Goal: Task Accomplishment & Management: Use online tool/utility

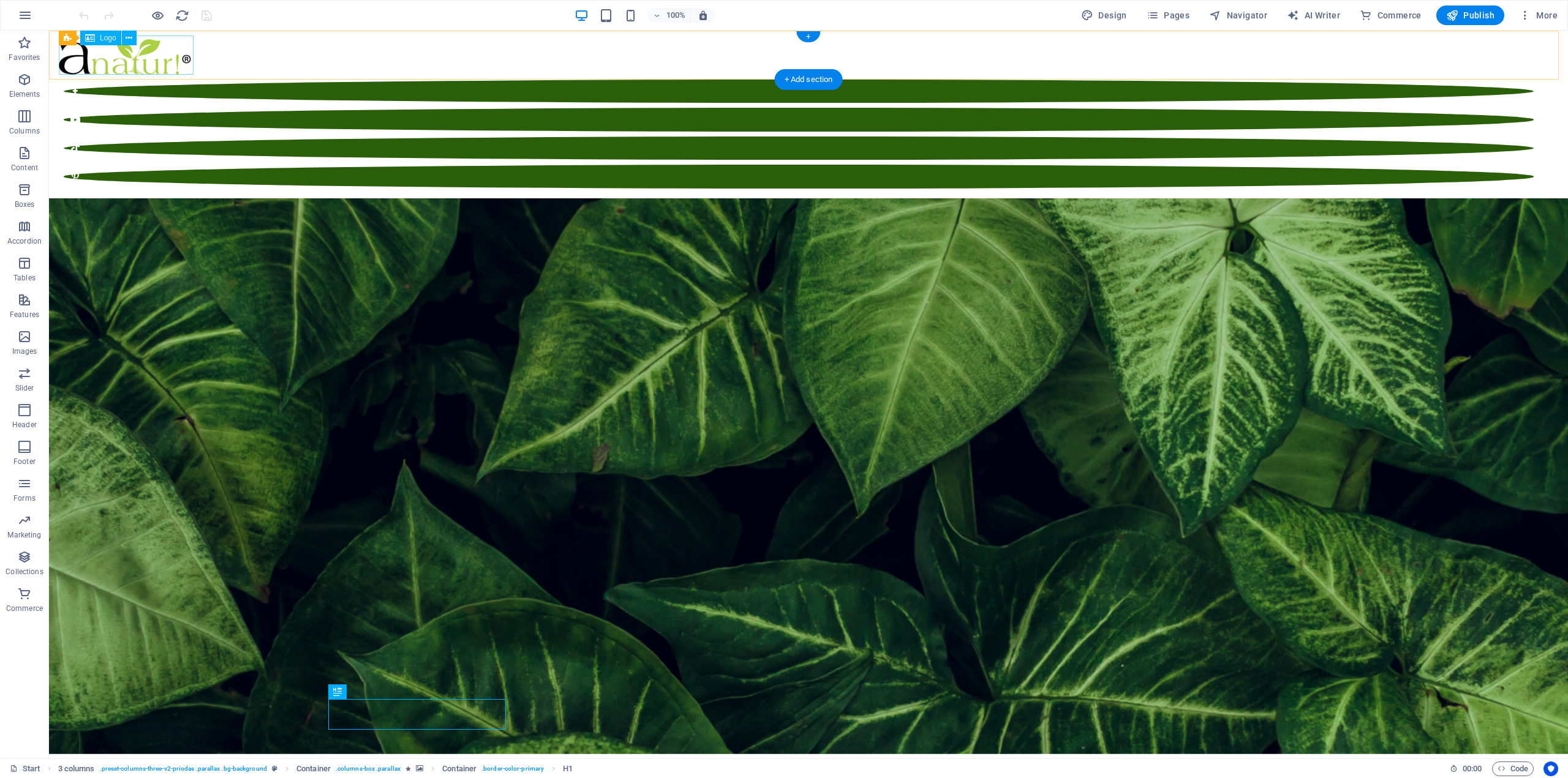
drag, startPoint x: 197, startPoint y: 60, endPoint x: 157, endPoint y: 48, distance: 41.8
click at [157, 48] on div at bounding box center [808, 55] width 1500 height 39
click at [157, 47] on div at bounding box center [808, 55] width 1500 height 39
select select "px"
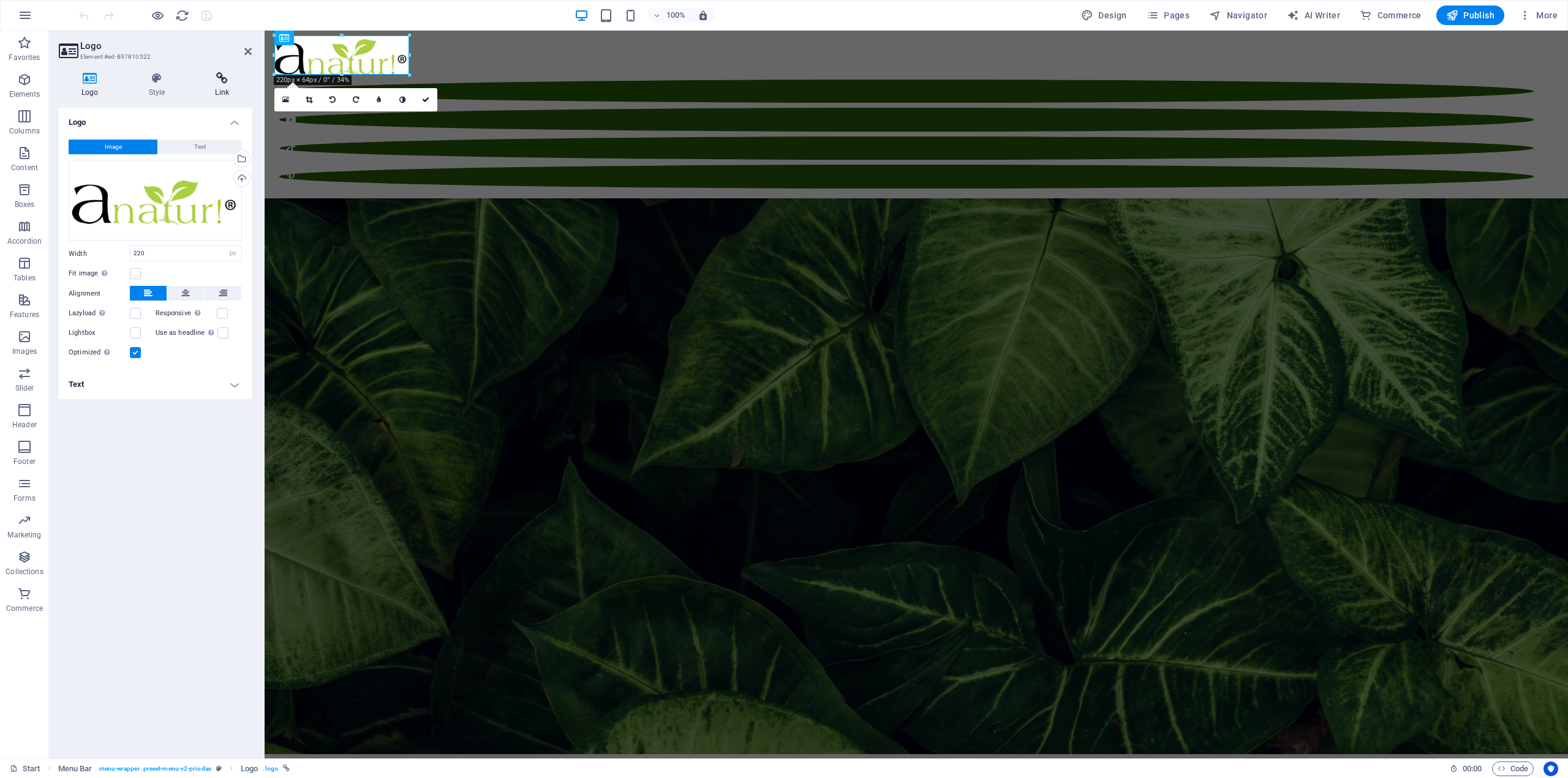
click at [218, 87] on h4 "Link" at bounding box center [221, 85] width 59 height 26
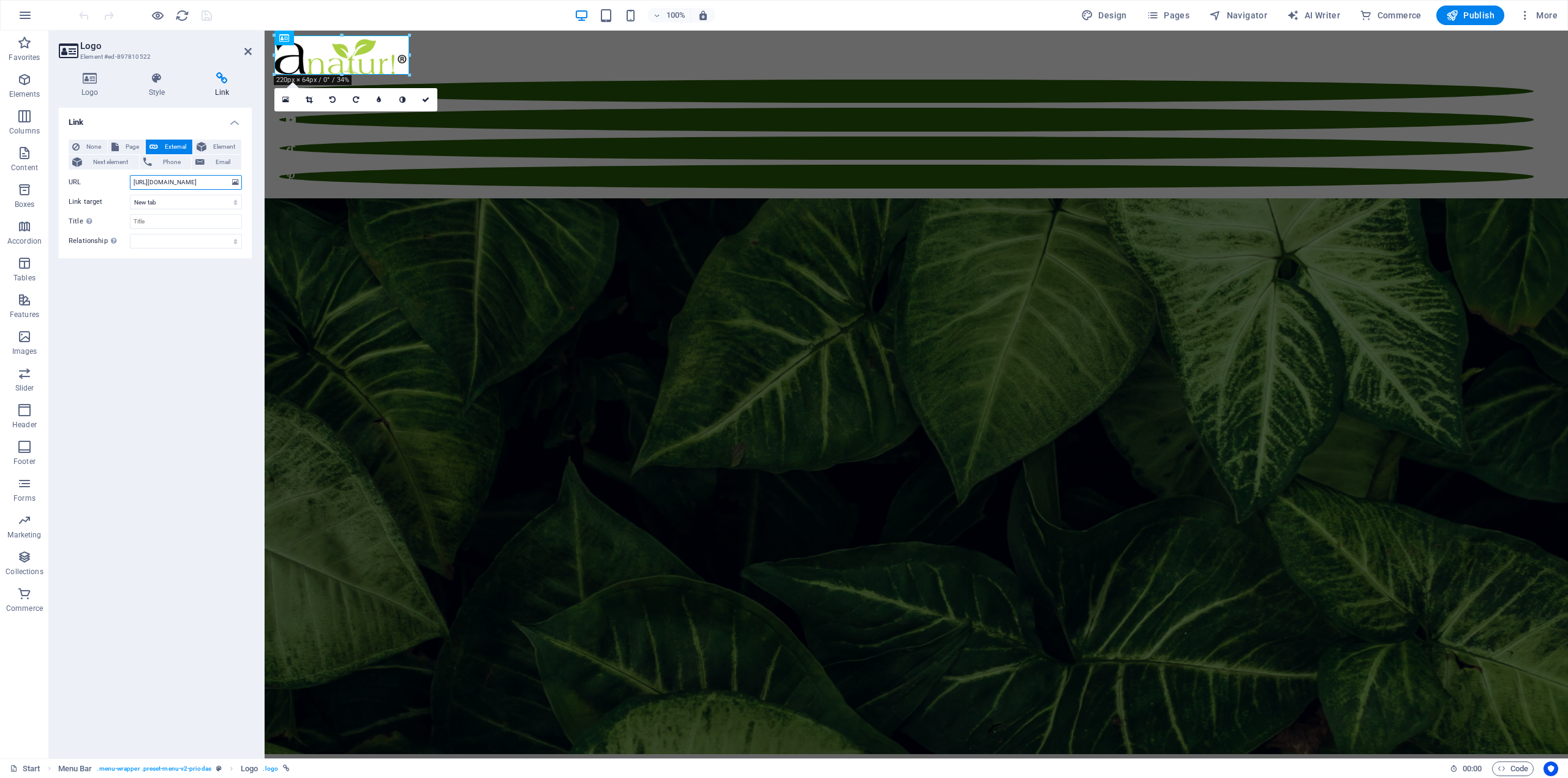
click at [188, 187] on input "[URL][DOMAIN_NAME]" at bounding box center [186, 182] width 112 height 15
paste input "?utm_source=instagram&utm_medium=instagram_bio_fooldal&utm_campaign=instagram_b…"
type input "[URL][DOMAIN_NAME]"
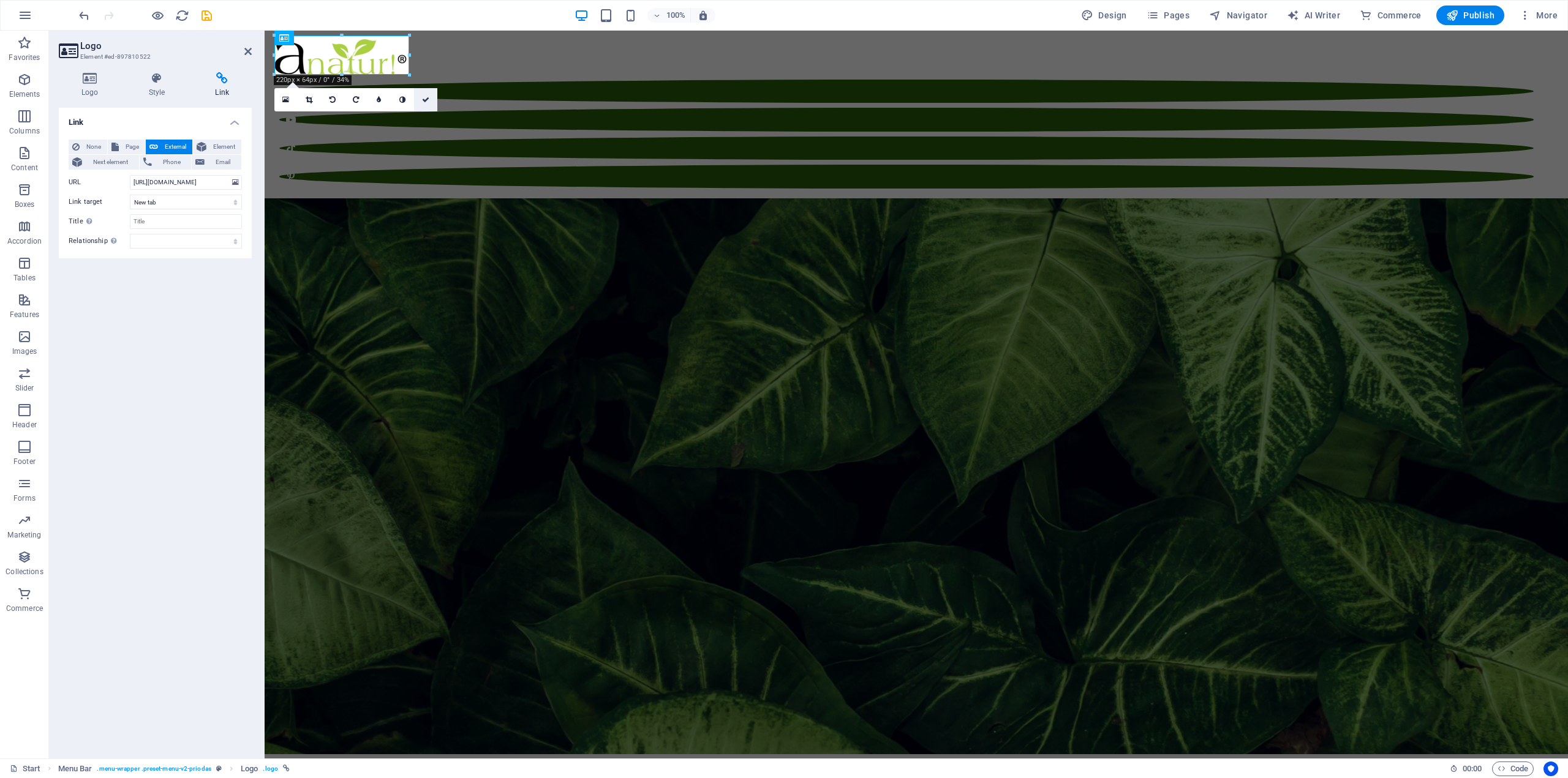
click at [428, 106] on link at bounding box center [426, 100] width 23 height 23
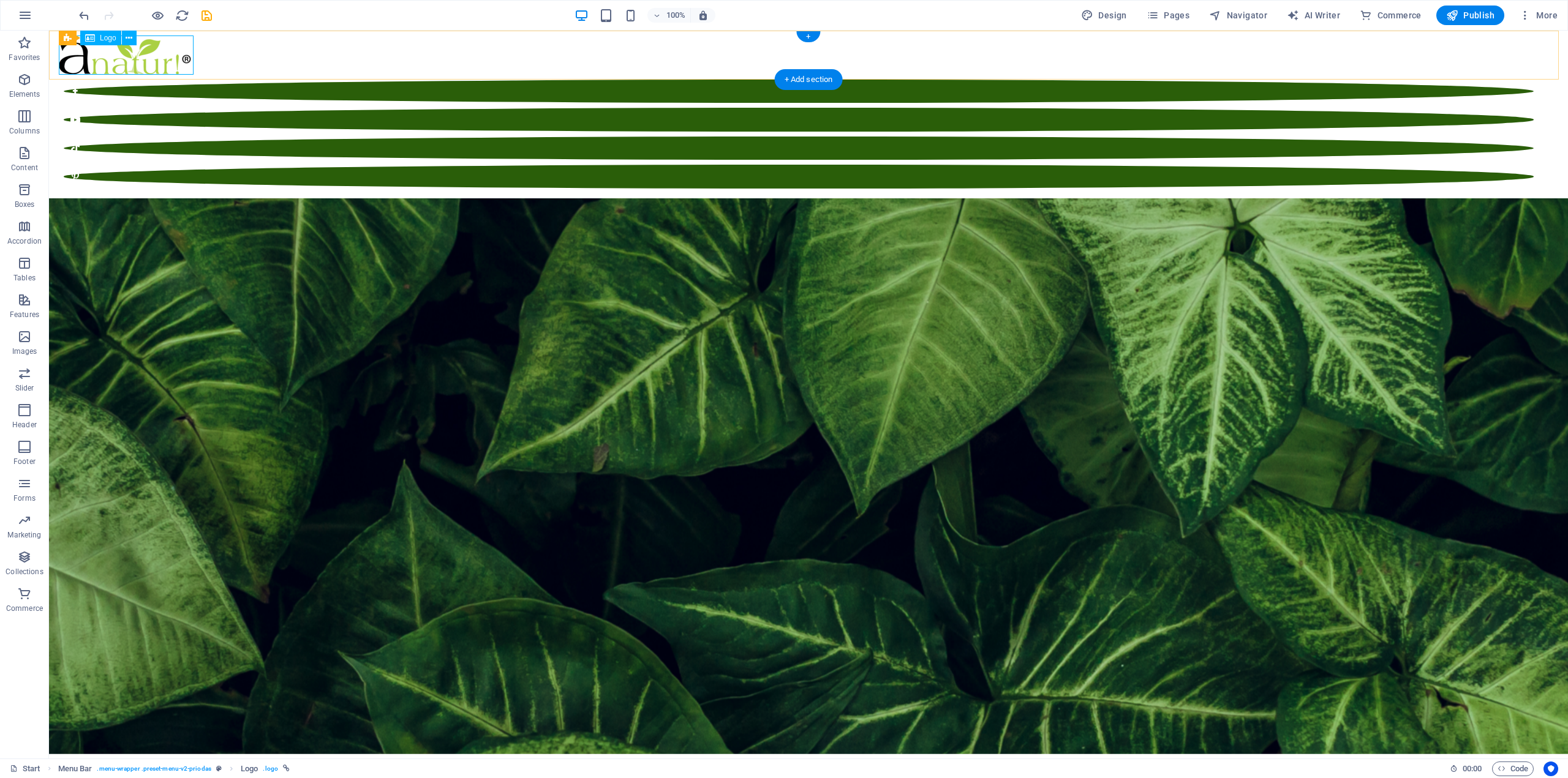
click at [175, 44] on div at bounding box center [808, 55] width 1500 height 39
click at [175, 43] on div at bounding box center [808, 55] width 1500 height 39
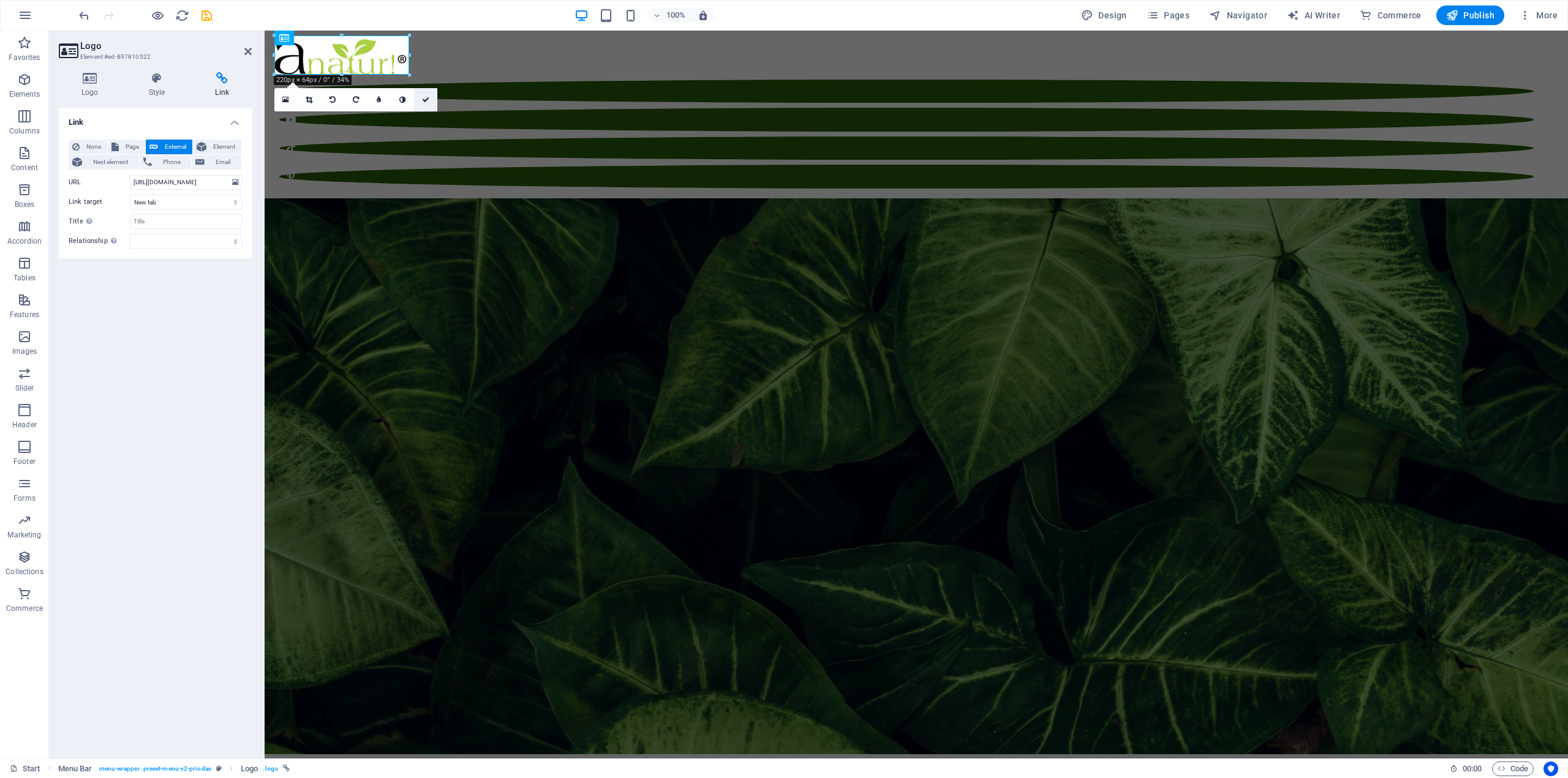
click at [427, 103] on icon at bounding box center [426, 100] width 7 height 7
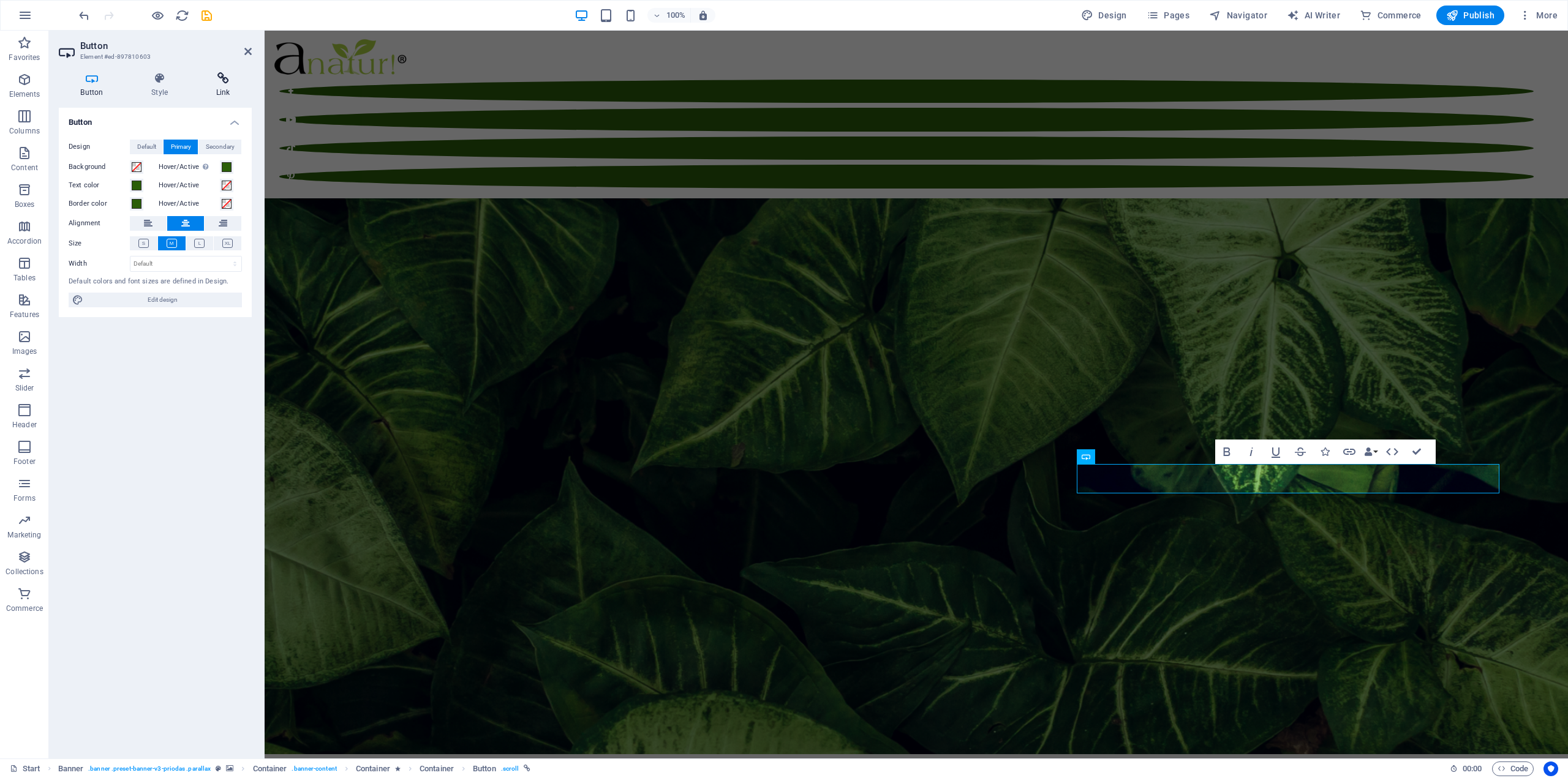
click at [215, 77] on icon at bounding box center [222, 79] width 58 height 12
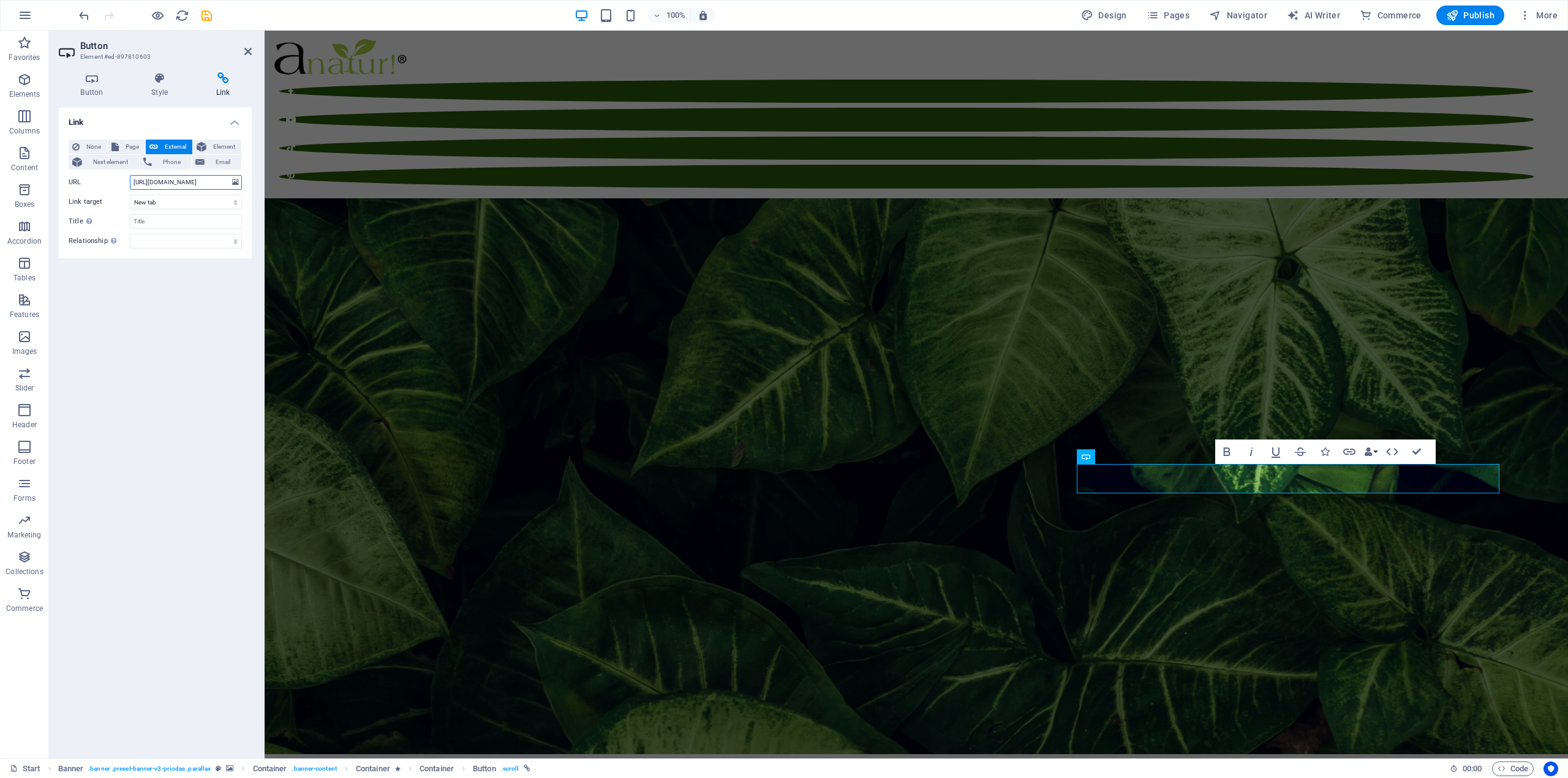
click at [194, 188] on input "[URL][DOMAIN_NAME]" at bounding box center [186, 182] width 112 height 15
paste input "?utm_source=instagram&utm_medium=instagram_bio_fooldal&utm_campaign=instagram_b…"
type input "[URL][DOMAIN_NAME]"
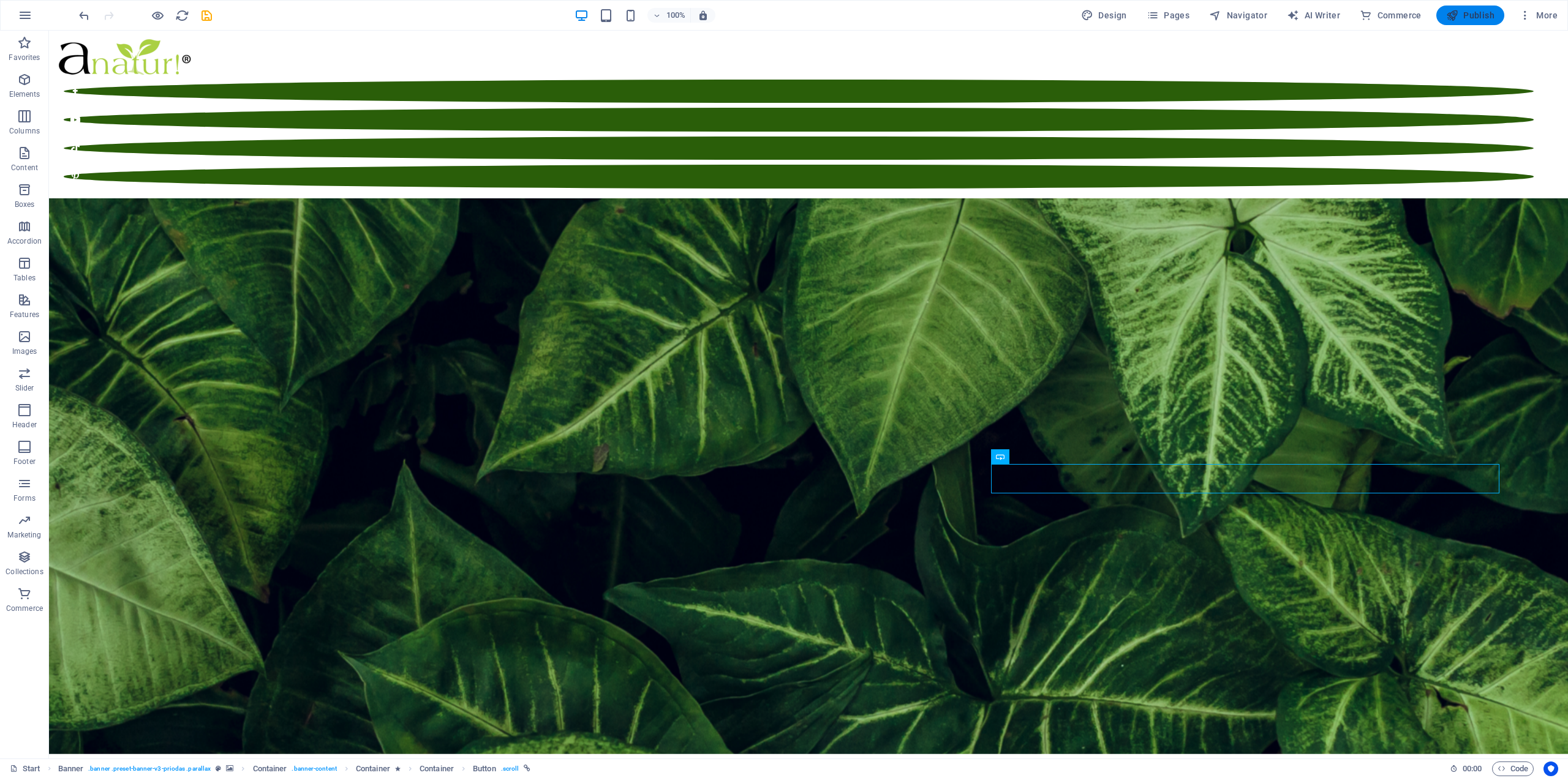
click at [1485, 20] on span "Publish" at bounding box center [1471, 15] width 49 height 12
